Goal: Navigation & Orientation: Go to known website

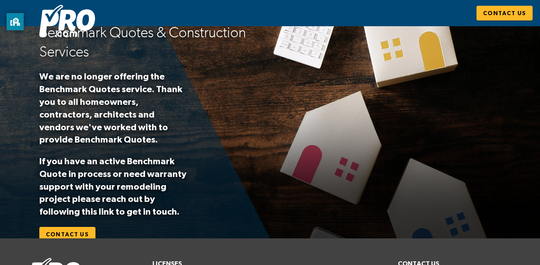
click at [399, 118] on div "Benchmark Quotes & Construction Services We are no longer offering the Benchmar…" at bounding box center [270, 132] width 540 height 219
click at [80, 24] on img at bounding box center [67, 21] width 56 height 32
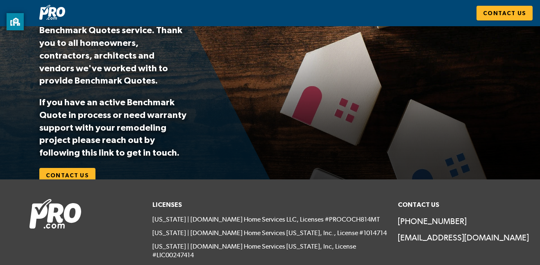
scroll to position [60, 0]
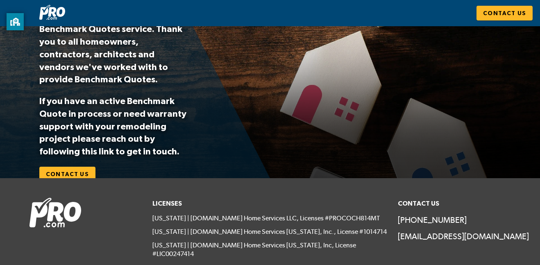
click at [62, 14] on img at bounding box center [52, 12] width 26 height 15
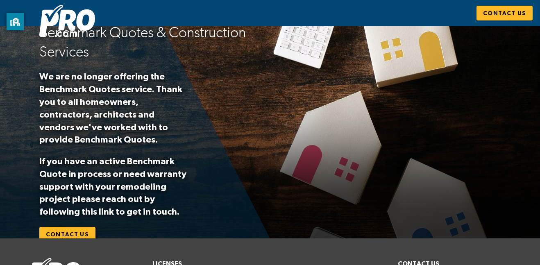
click at [72, 20] on img at bounding box center [67, 21] width 56 height 32
